Goal: Communication & Community: Answer question/provide support

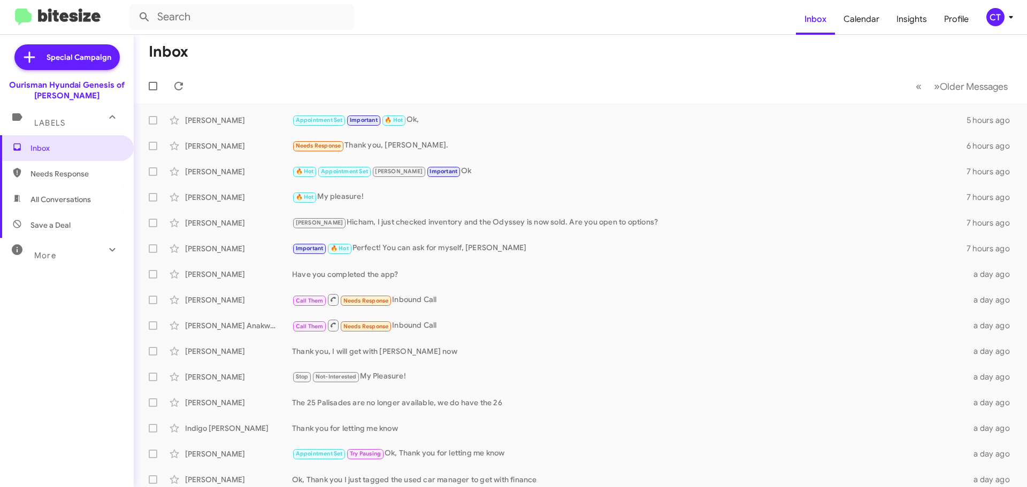
click at [1003, 18] on div "CT" at bounding box center [995, 17] width 18 height 18
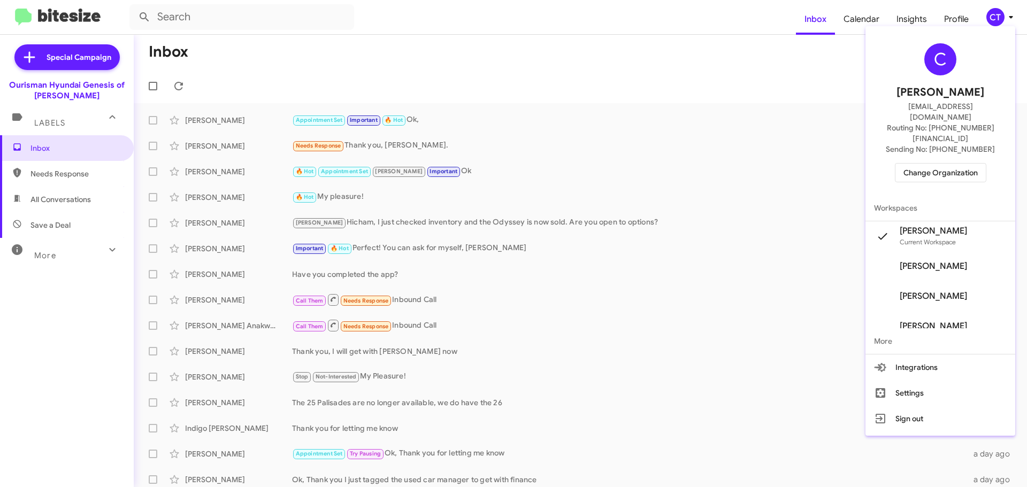
click at [937, 164] on span "Change Organization" at bounding box center [940, 173] width 74 height 18
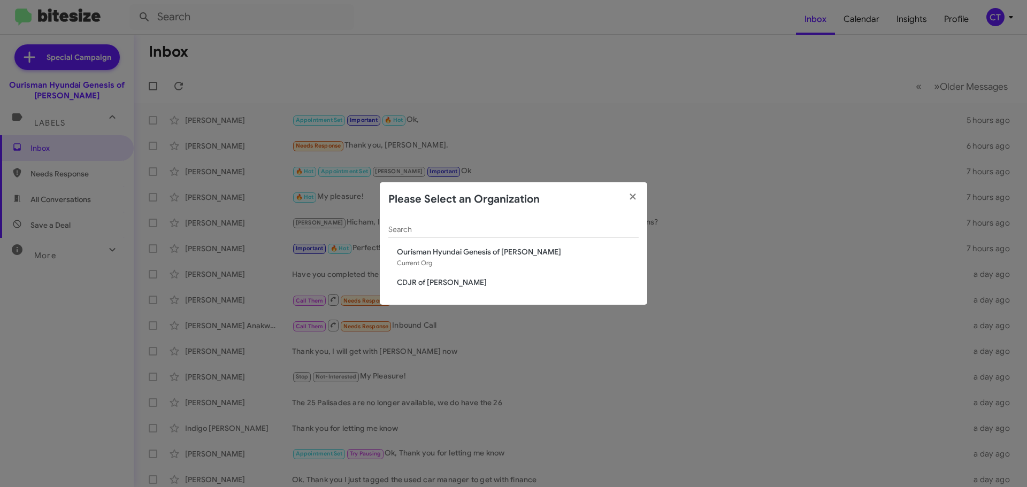
click at [417, 282] on span "CDJR of [PERSON_NAME]" at bounding box center [518, 282] width 242 height 11
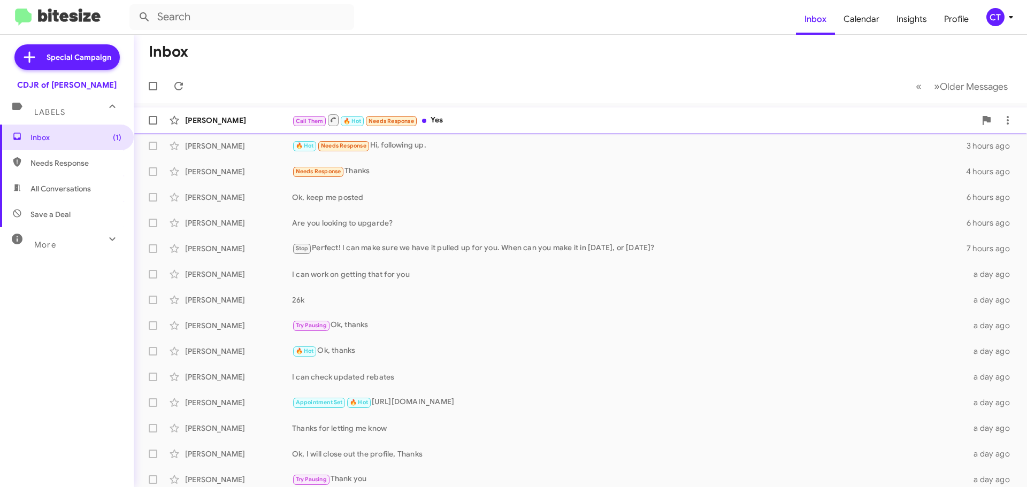
click at [492, 125] on div "Call Them 🔥 Hot Needs Response Yes" at bounding box center [634, 119] width 684 height 13
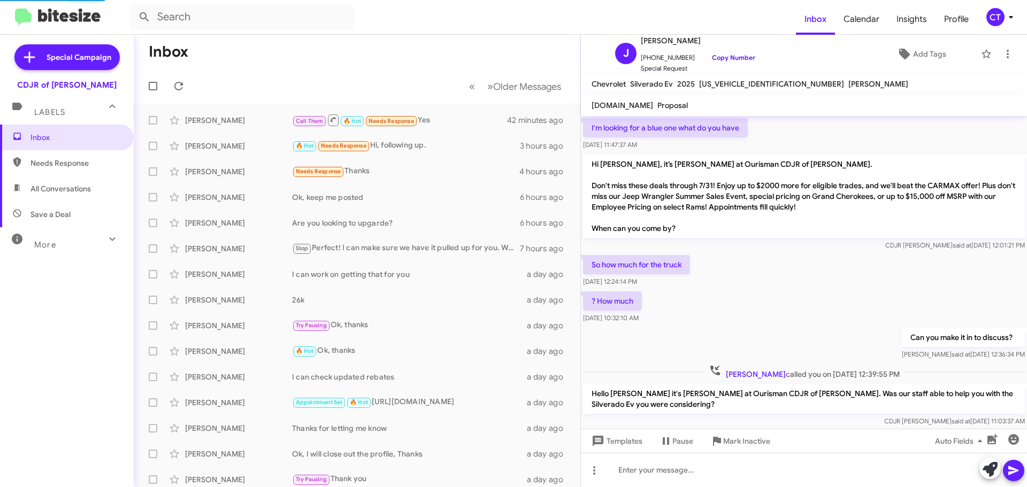
scroll to position [655, 0]
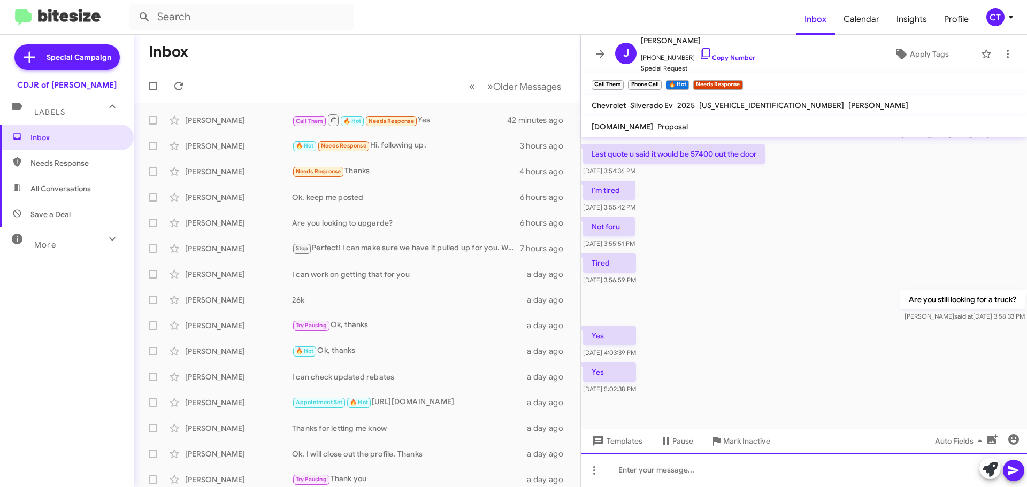
click at [666, 478] on div at bounding box center [804, 470] width 446 height 34
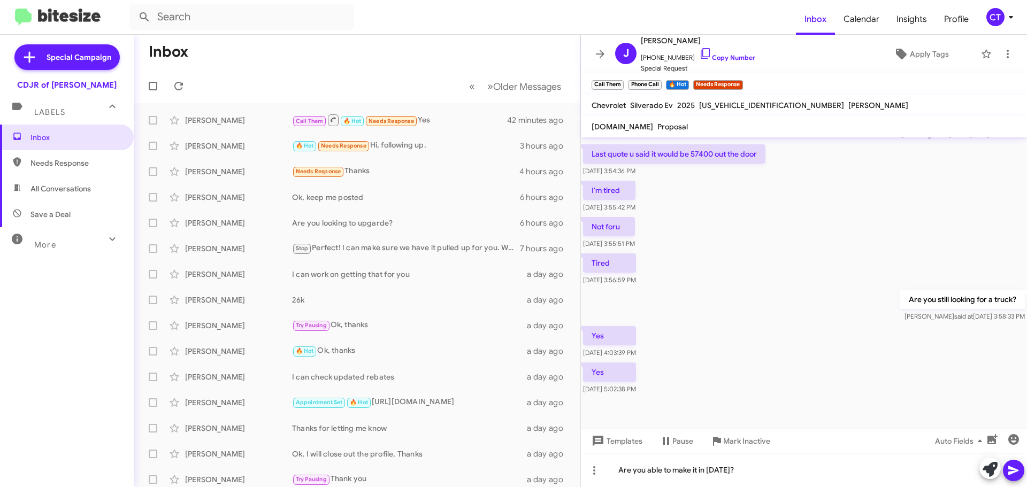
click at [1008, 471] on icon at bounding box center [1013, 470] width 13 height 13
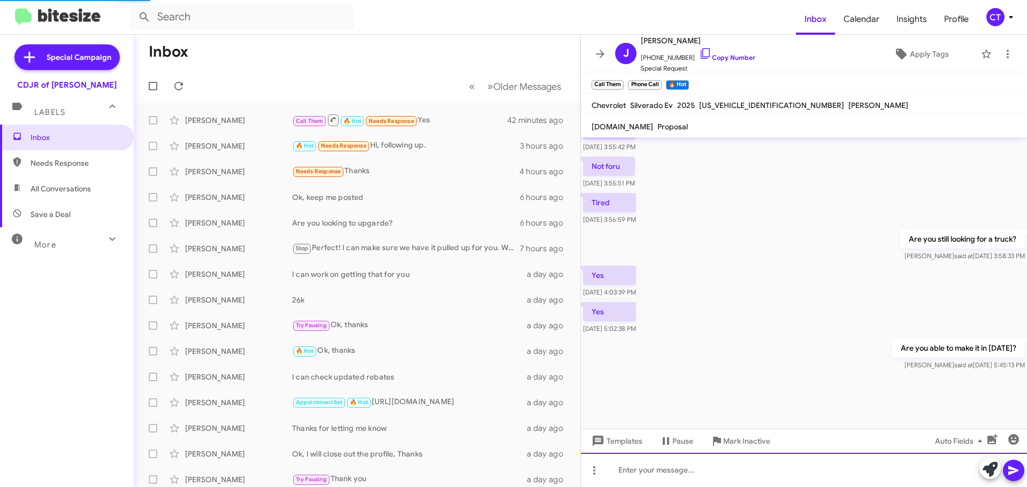
scroll to position [0, 0]
